Goal: Transaction & Acquisition: Purchase product/service

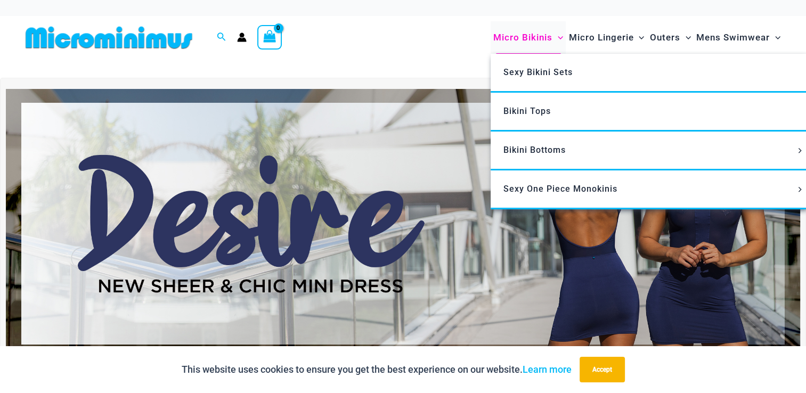
click at [519, 35] on span "Micro Bikinis" at bounding box center [522, 37] width 59 height 27
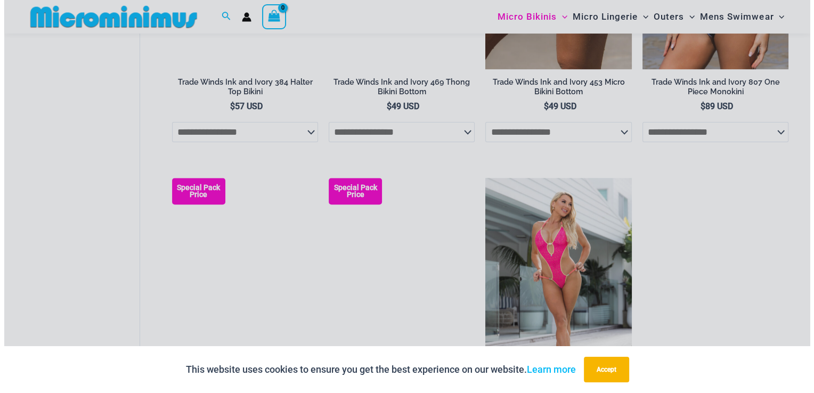
scroll to position [846, 0]
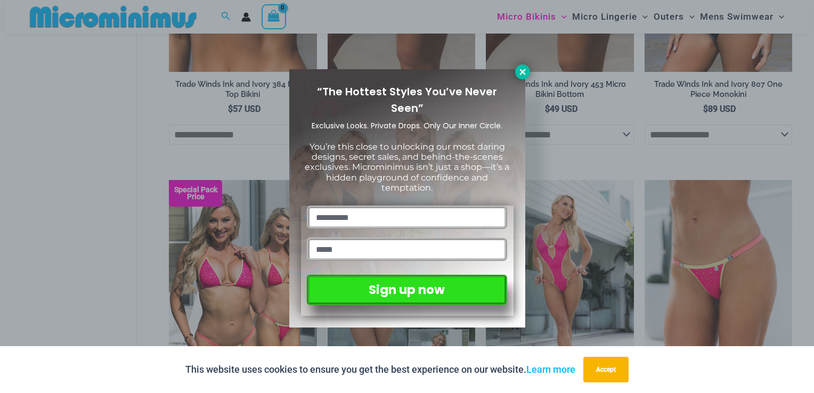
click at [524, 71] on icon at bounding box center [523, 72] width 10 height 10
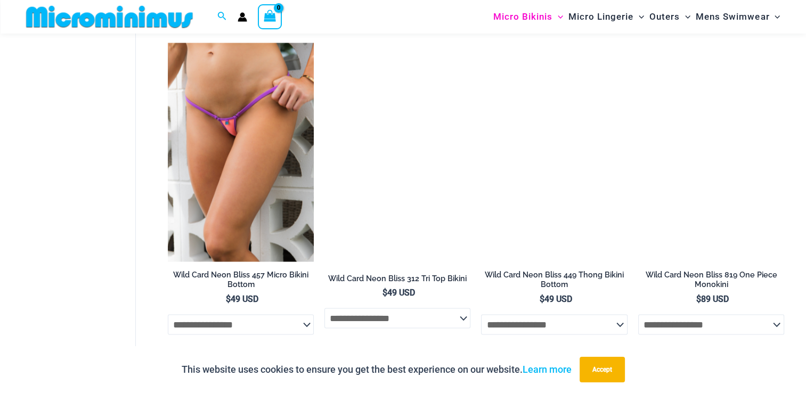
scroll to position [1961, 0]
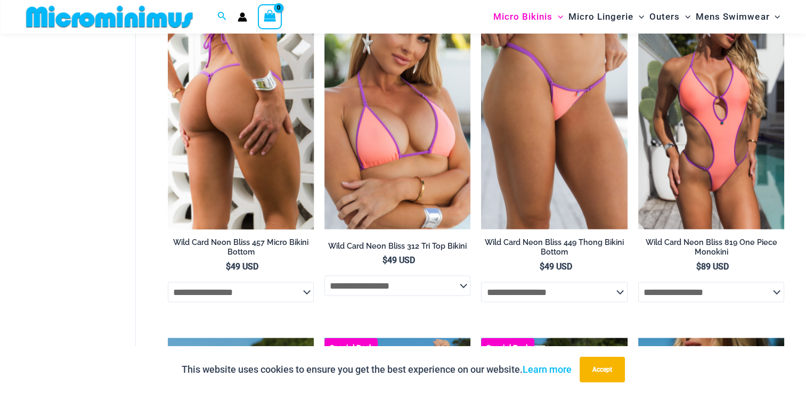
click at [248, 138] on img at bounding box center [241, 119] width 146 height 219
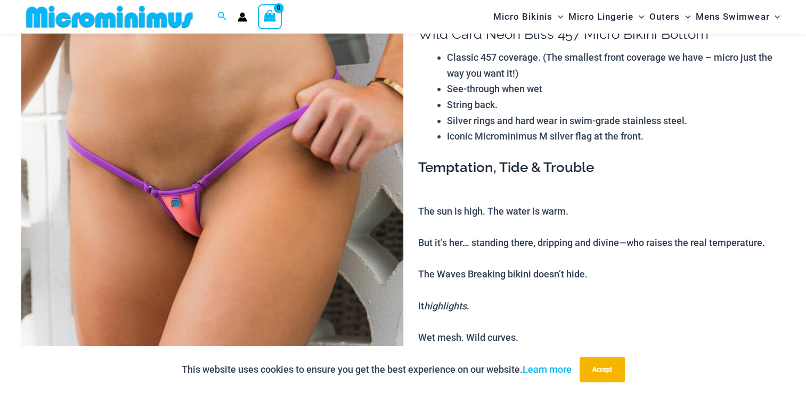
scroll to position [97, 0]
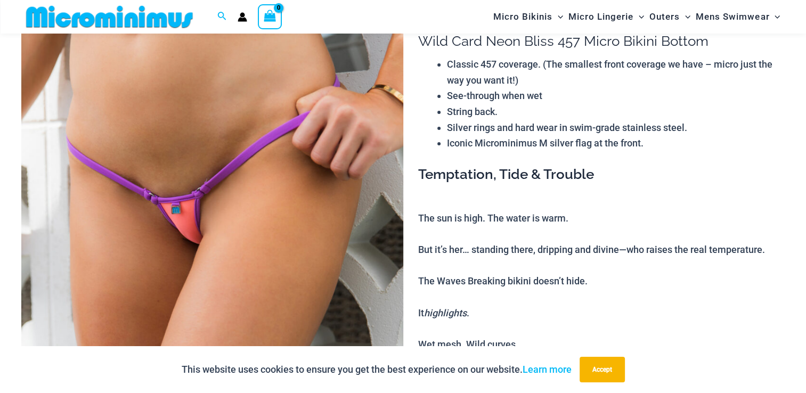
click at [178, 198] on img at bounding box center [212, 286] width 382 height 572
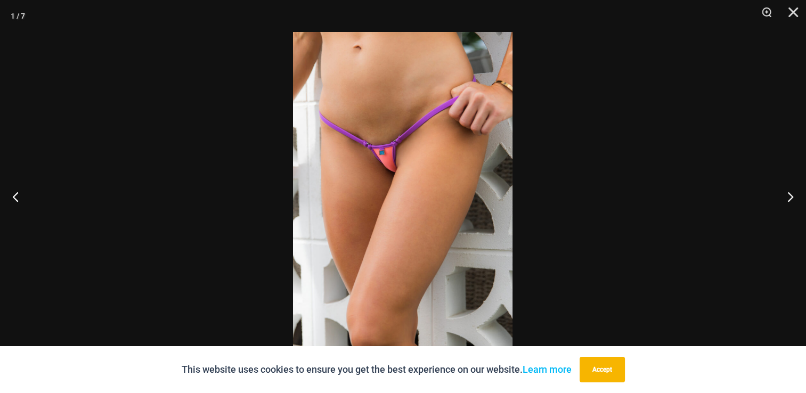
click at [367, 169] on img at bounding box center [402, 196] width 219 height 329
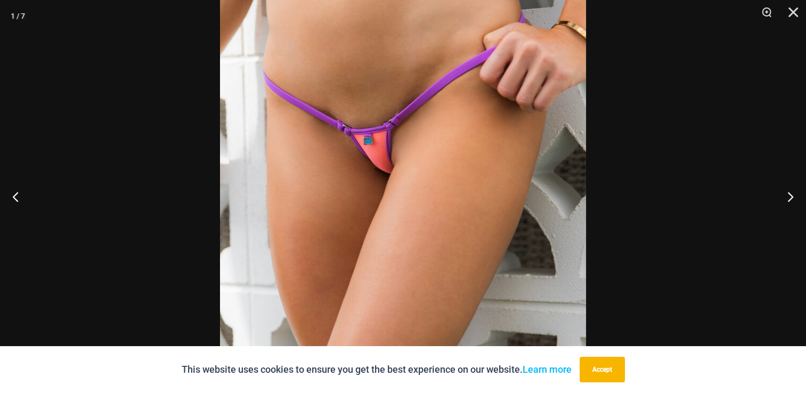
click at [372, 169] on img at bounding box center [403, 214] width 366 height 549
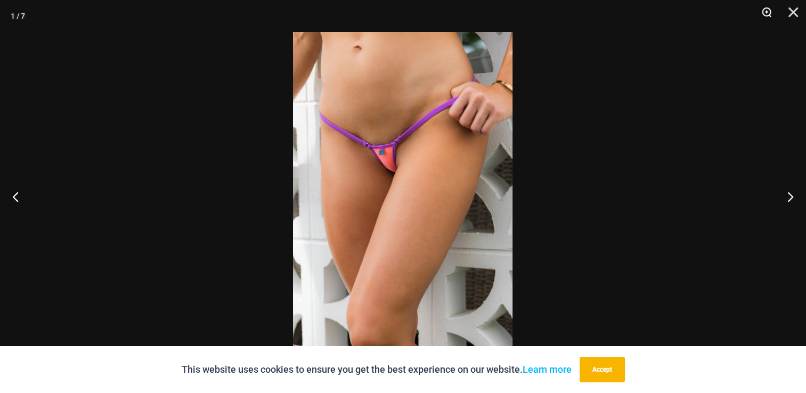
click at [766, 12] on button "Zoom" at bounding box center [762, 16] width 27 height 32
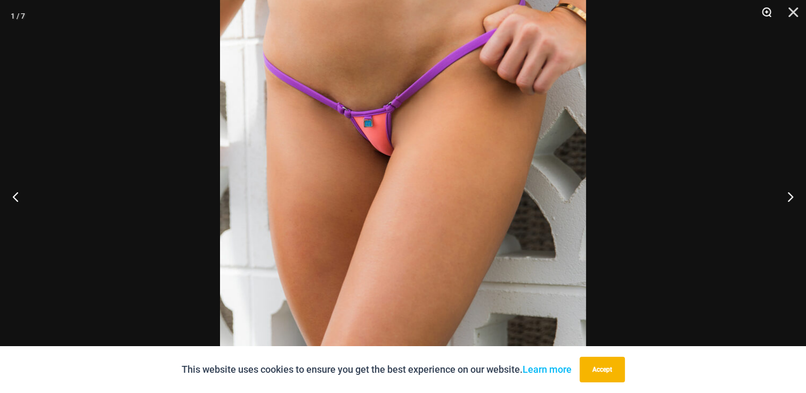
click at [766, 12] on button "Zoom" at bounding box center [762, 16] width 27 height 32
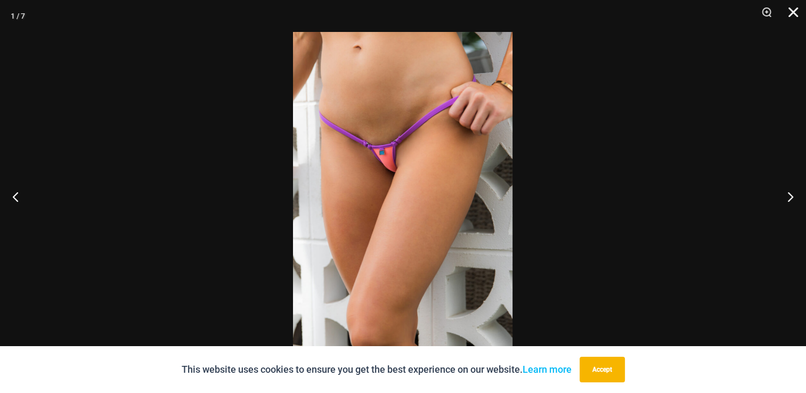
click at [792, 11] on button "Close" at bounding box center [789, 16] width 27 height 32
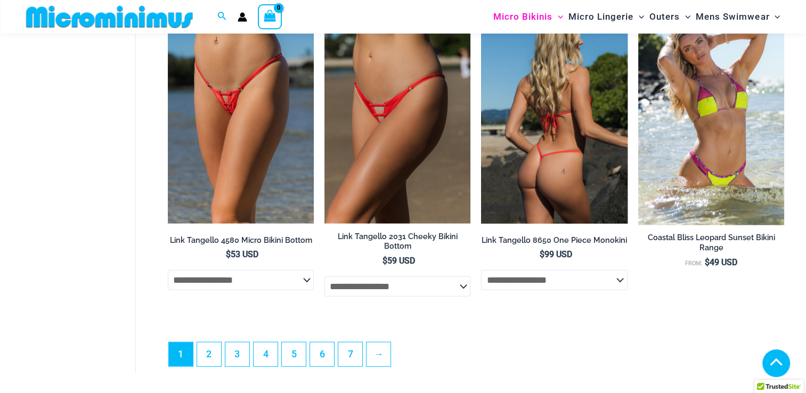
scroll to position [2678, 0]
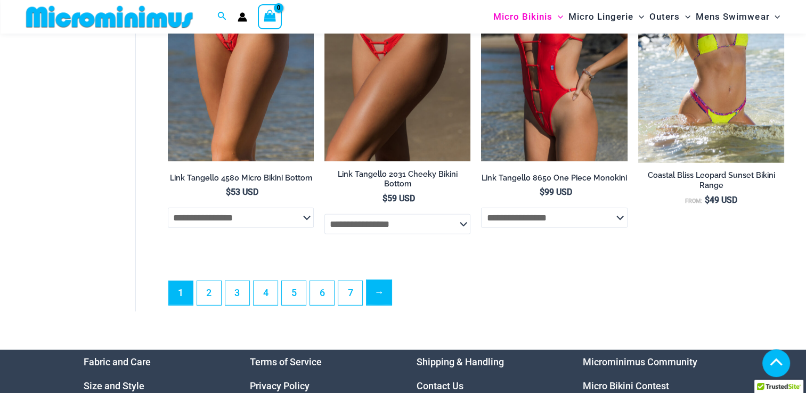
click at [379, 300] on link "→" at bounding box center [378, 292] width 25 height 25
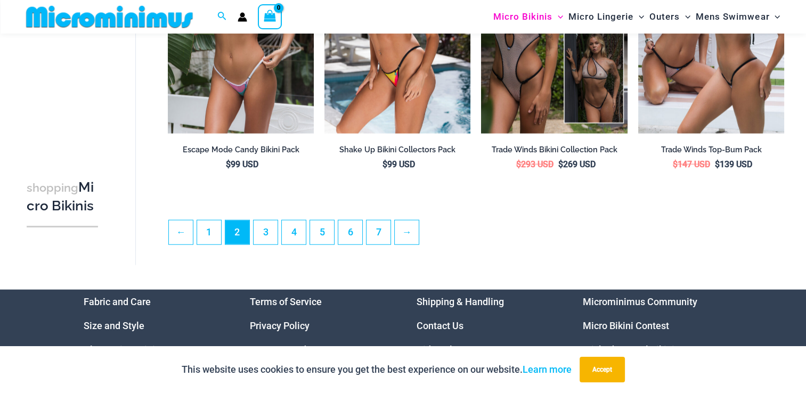
scroll to position [2442, 0]
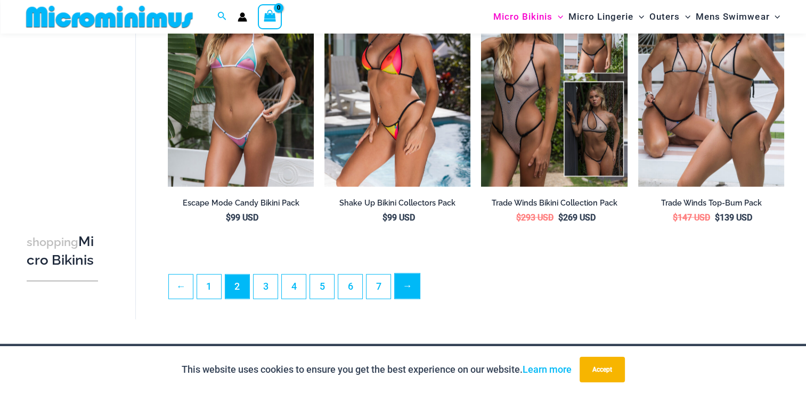
click at [407, 291] on link "→" at bounding box center [407, 286] width 25 height 25
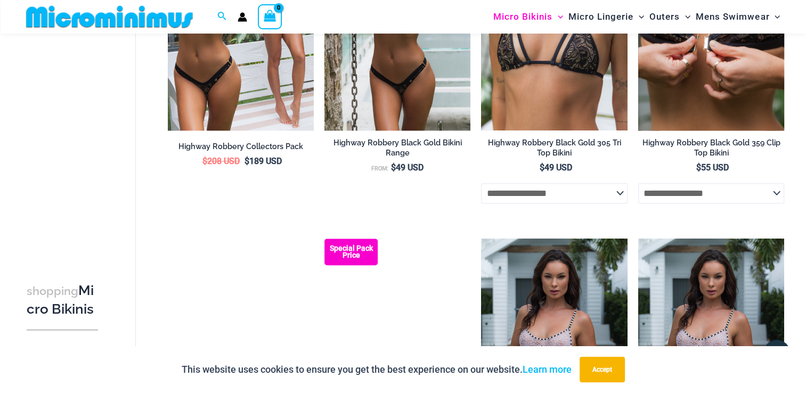
scroll to position [1003, 0]
